Goal: Find contact information: Find contact information

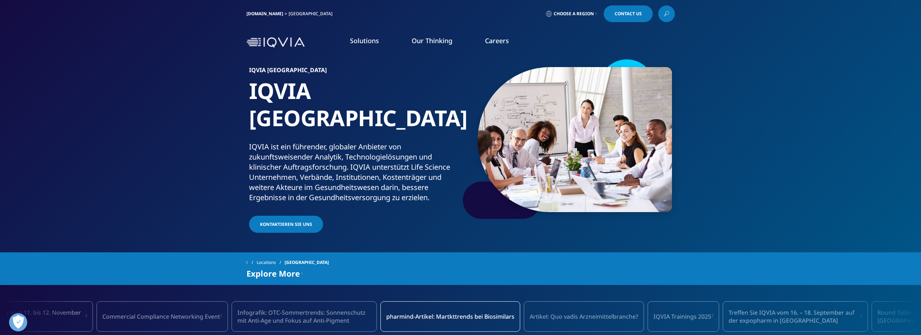
click at [575, 16] on span "Choose a Region" at bounding box center [573, 14] width 40 height 6
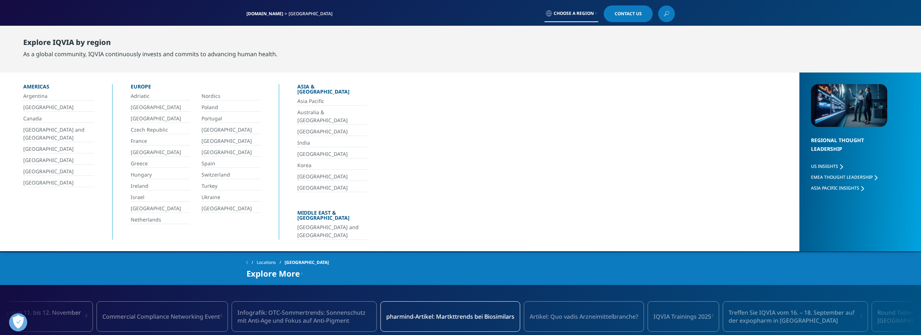
click at [152, 151] on link "[GEOGRAPHIC_DATA]" at bounding box center [160, 152] width 59 height 8
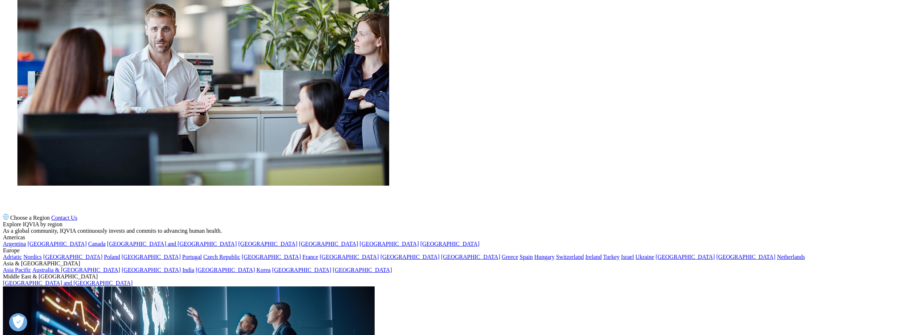
scroll to position [882, 0]
